Goal: Browse casually

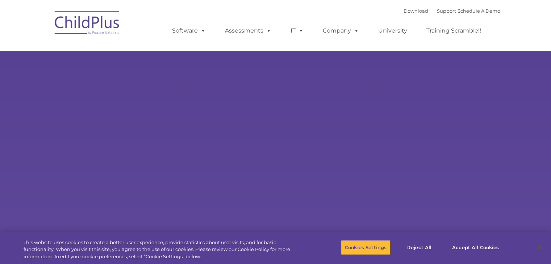
select select "MEDIUM"
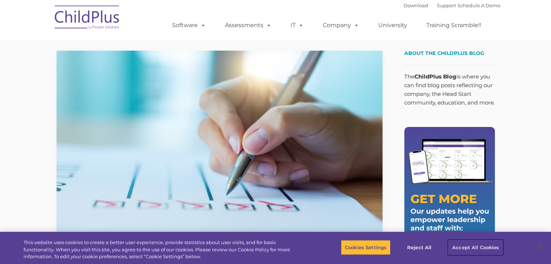
click at [473, 249] on button "Accept All Cookies" at bounding box center [475, 247] width 55 height 15
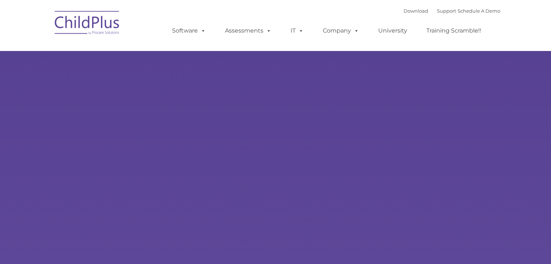
type input ""
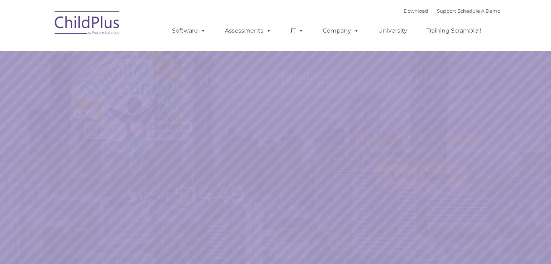
select select "MEDIUM"
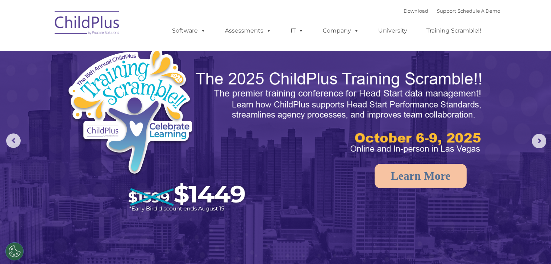
click at [97, 28] on img at bounding box center [87, 24] width 72 height 36
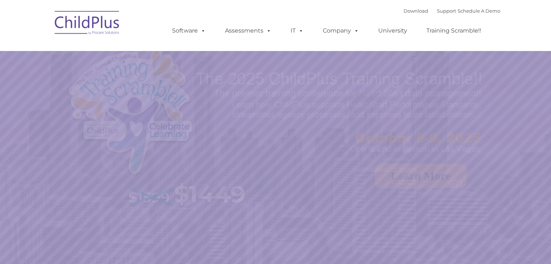
select select "MEDIUM"
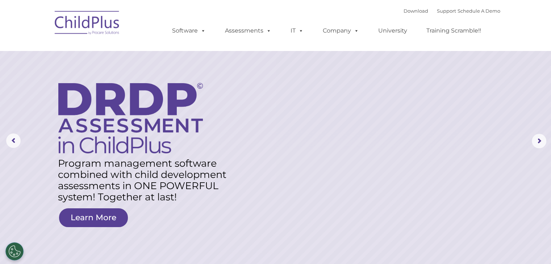
click at [101, 28] on img at bounding box center [87, 24] width 72 height 36
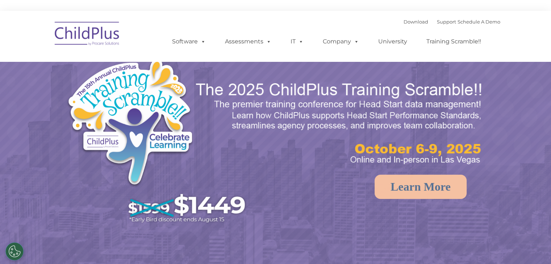
select select "MEDIUM"
